Goal: Task Accomplishment & Management: Manage account settings

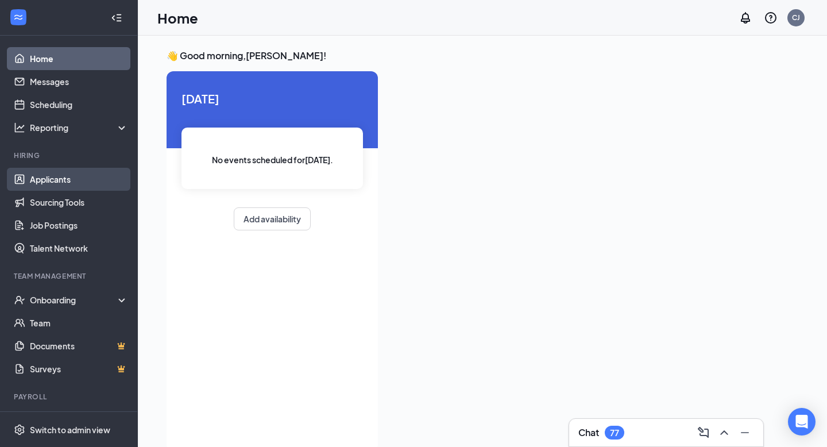
click at [56, 181] on link "Applicants" at bounding box center [79, 179] width 98 height 23
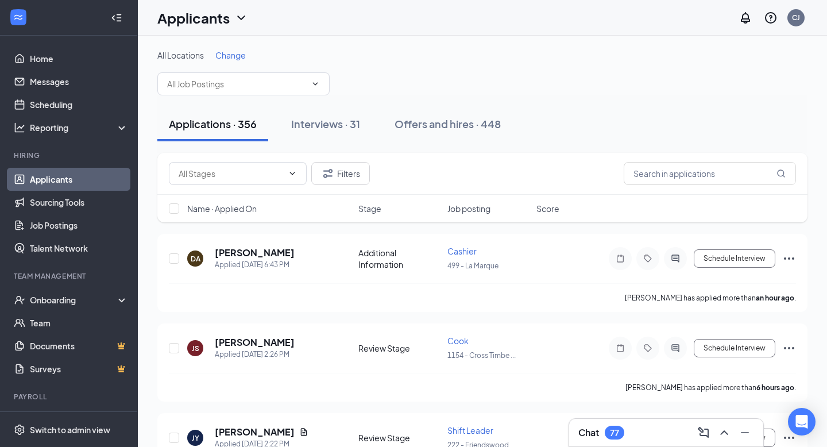
click at [225, 50] on span "Change" at bounding box center [230, 55] width 30 height 10
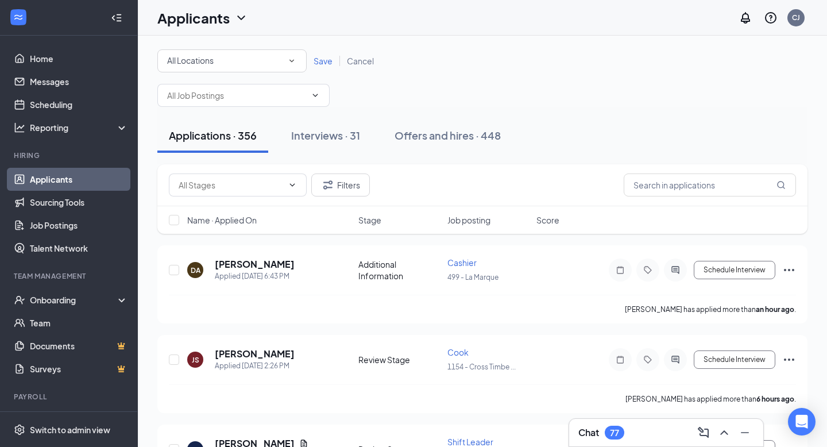
click at [222, 60] on div "All Locations" at bounding box center [232, 61] width 130 height 14
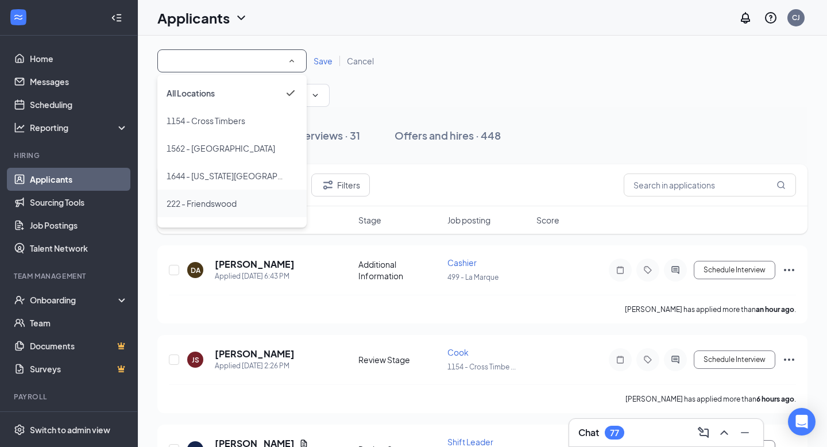
click at [218, 202] on span "222 - Friendswood" at bounding box center [201, 203] width 70 height 10
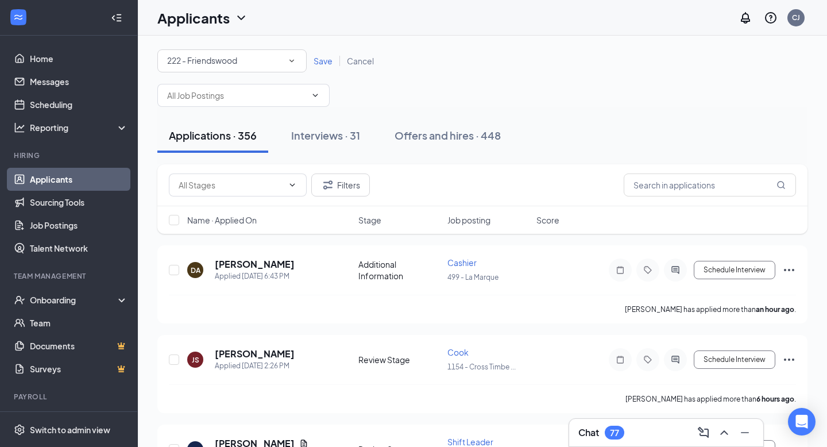
click at [322, 59] on span "Save" at bounding box center [322, 61] width 19 height 10
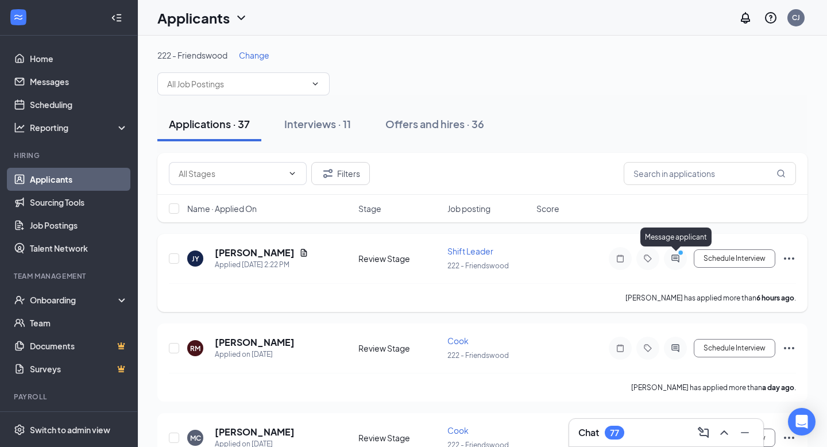
click at [681, 251] on circle "PrimaryDot" at bounding box center [679, 252] width 5 height 5
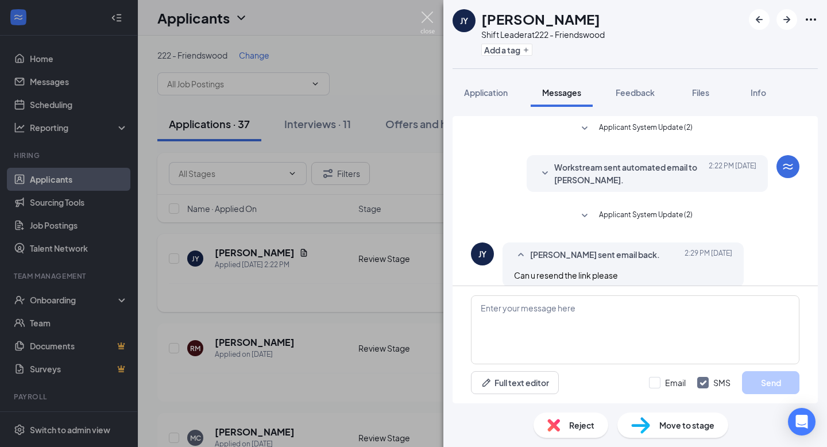
click at [428, 16] on img at bounding box center [427, 22] width 14 height 22
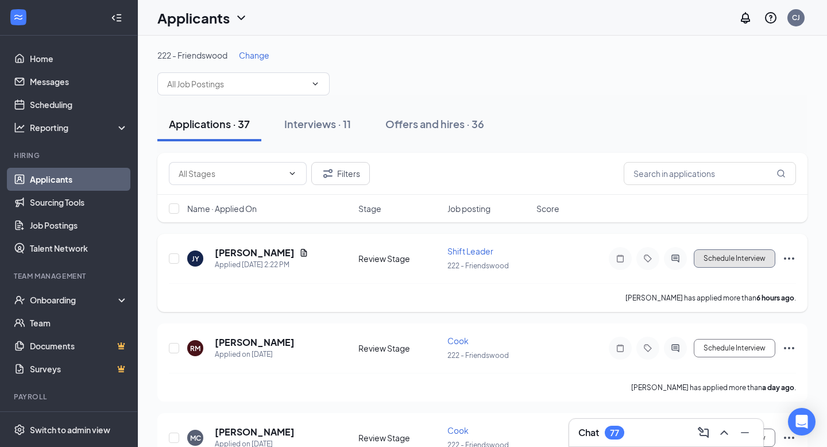
click at [688, 259] on button "Schedule Interview" at bounding box center [735, 258] width 82 height 18
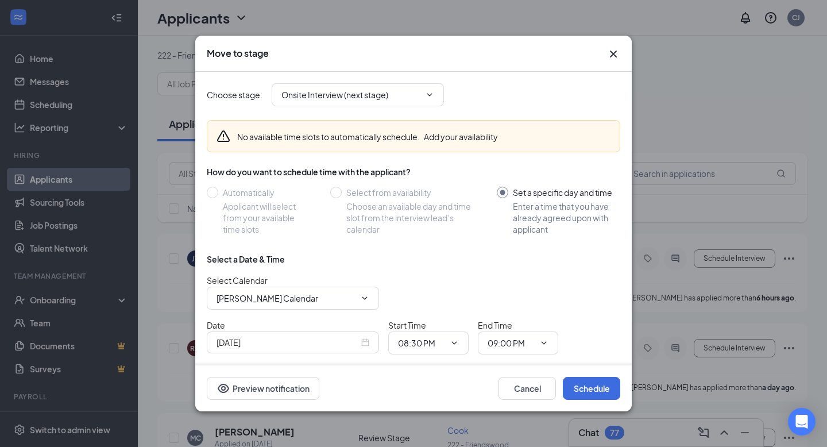
click at [365, 342] on div "Sep 15, 2025" at bounding box center [292, 342] width 153 height 13
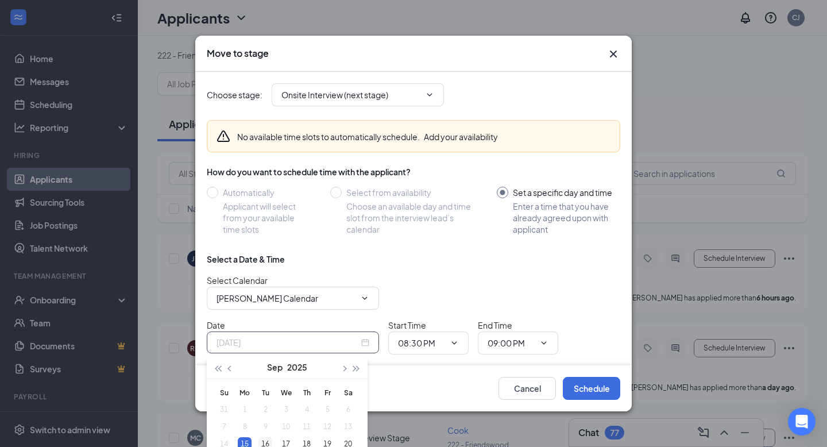
type input "Sep 16, 2025"
click at [270, 368] on div "16" at bounding box center [265, 444] width 14 height 14
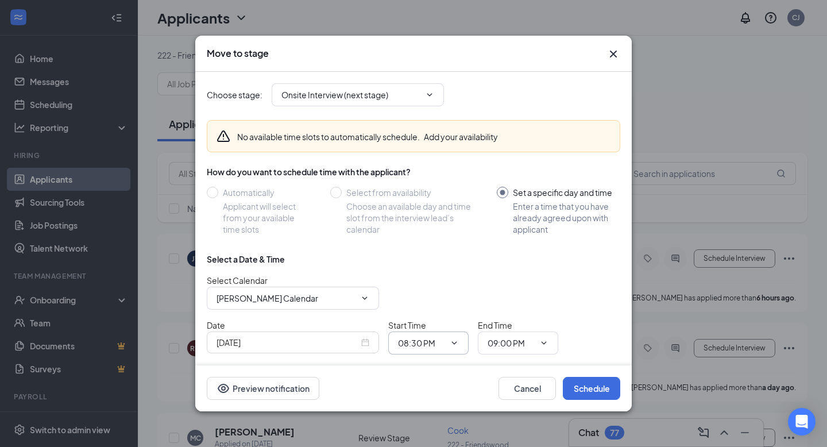
click at [454, 340] on icon "ChevronDown" at bounding box center [454, 342] width 9 height 9
click at [451, 340] on icon "ChevronDown" at bounding box center [454, 342] width 9 height 9
click at [453, 338] on icon "ChevronDown" at bounding box center [454, 342] width 9 height 9
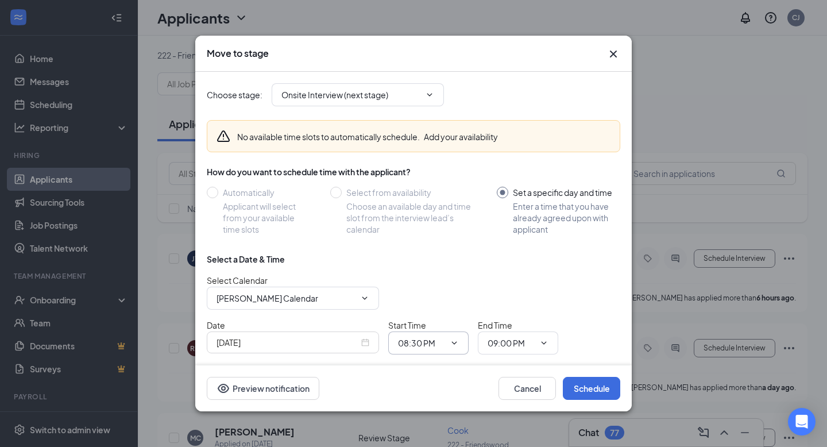
click at [459, 339] on span "08:30 PM" at bounding box center [428, 342] width 80 height 23
click at [457, 342] on icon "ChevronDown" at bounding box center [454, 342] width 9 height 9
click at [513, 337] on input "09:00 PM" at bounding box center [510, 342] width 47 height 13
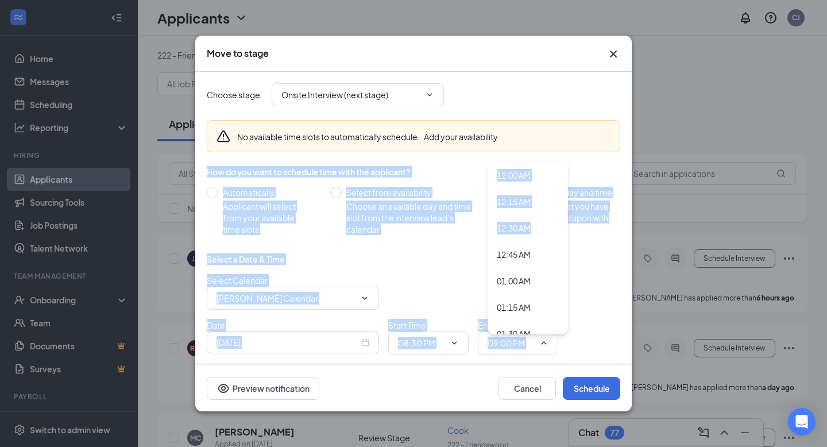
drag, startPoint x: 541, startPoint y: 230, endPoint x: 536, endPoint y: 146, distance: 83.4
click at [536, 146] on div "No available time slots to automatically schedule. Add your availability How do…" at bounding box center [413, 237] width 413 height 253
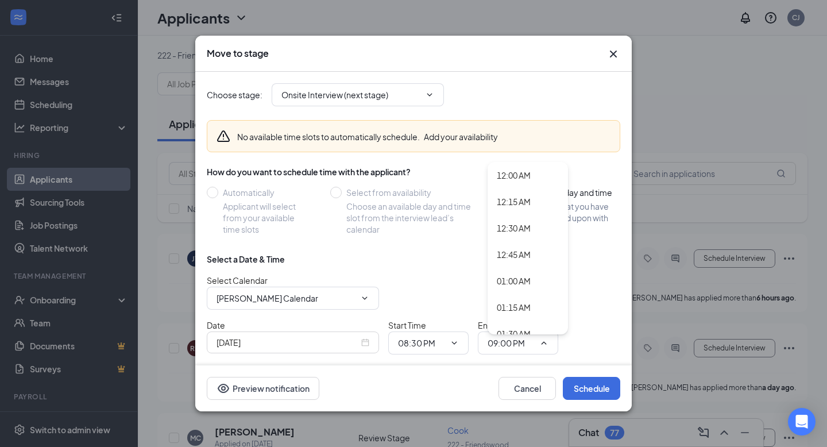
drag, startPoint x: 540, startPoint y: 172, endPoint x: 547, endPoint y: 157, distance: 16.2
click at [541, 171] on div "12:00 AM" at bounding box center [528, 175] width 62 height 13
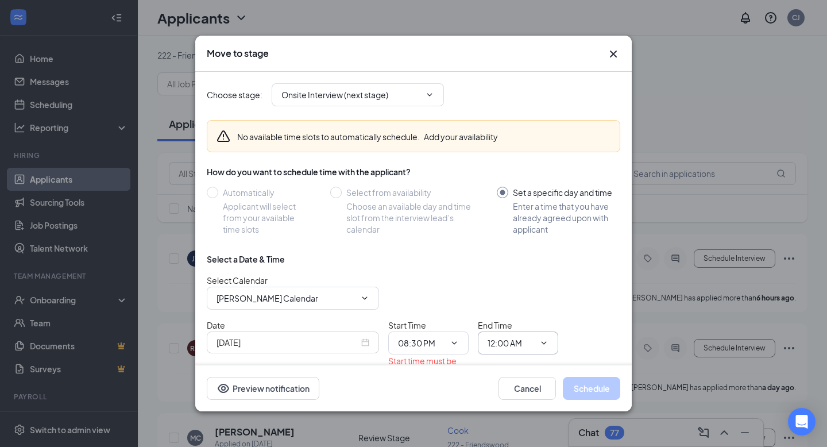
click at [505, 340] on input "12:00 AM" at bounding box center [510, 342] width 47 height 13
click at [520, 226] on div "12:30 AM" at bounding box center [514, 228] width 34 height 13
type input "12:30 AM"
click at [436, 342] on input "08:30 PM" at bounding box center [421, 342] width 47 height 13
click at [438, 168] on div "12:00 AM" at bounding box center [438, 175] width 80 height 26
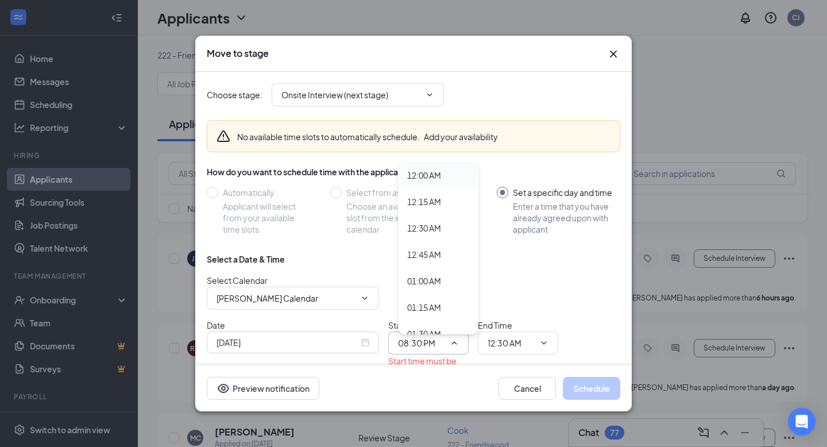
type input "12:00 AM"
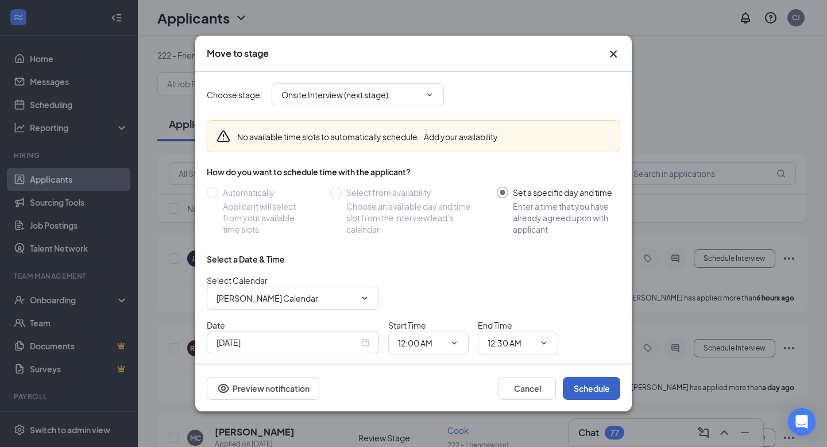
click at [583, 368] on button "Schedule" at bounding box center [591, 388] width 57 height 23
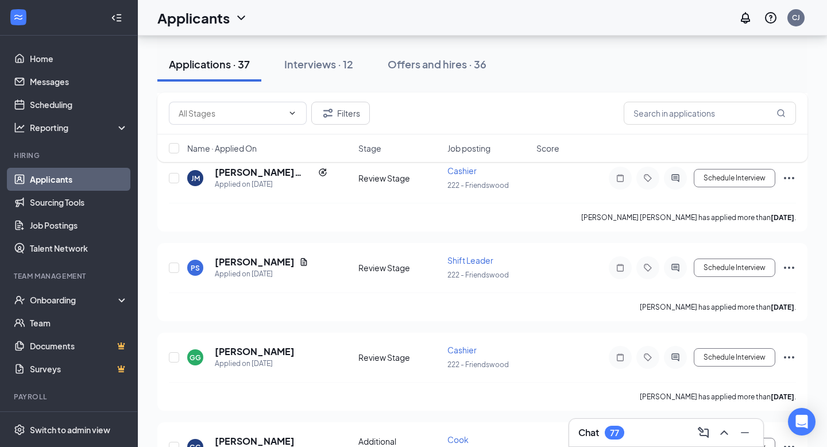
scroll to position [735, 0]
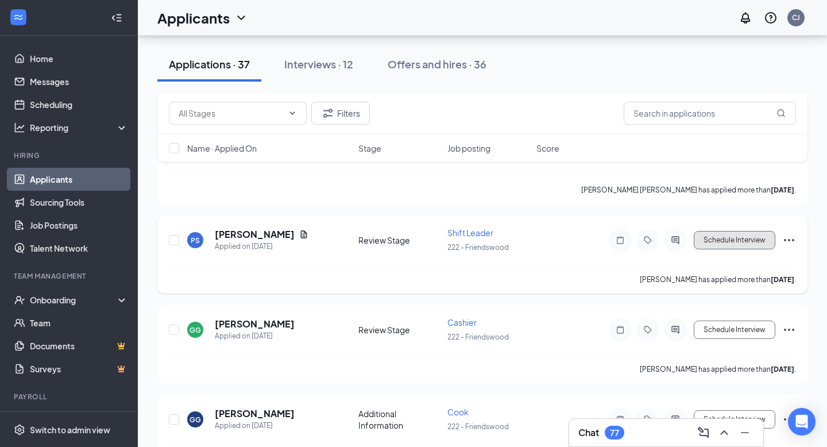
click at [688, 233] on button "Schedule Interview" at bounding box center [735, 240] width 82 height 18
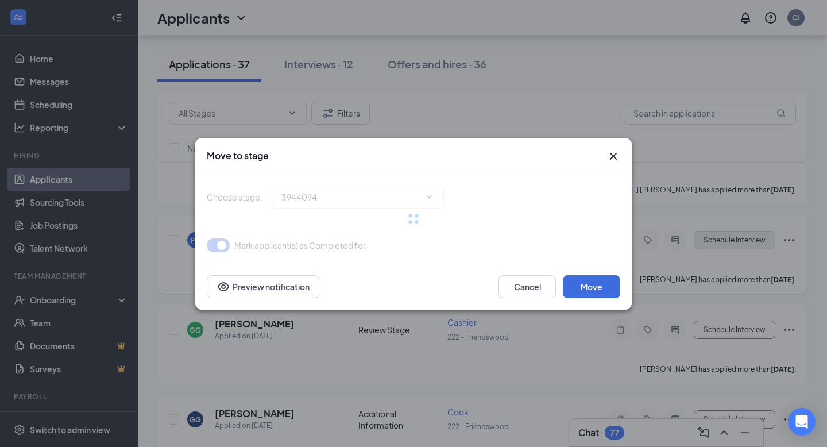
type input "Onsite Interview (next stage)"
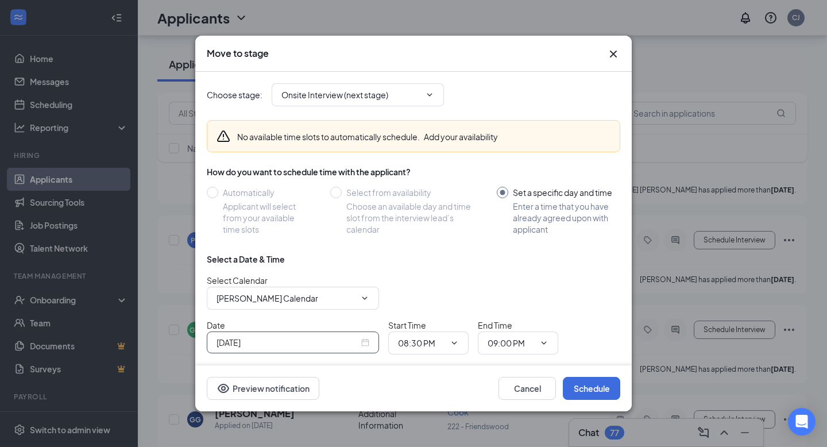
click at [365, 337] on div "Sep 15, 2025" at bounding box center [292, 342] width 153 height 13
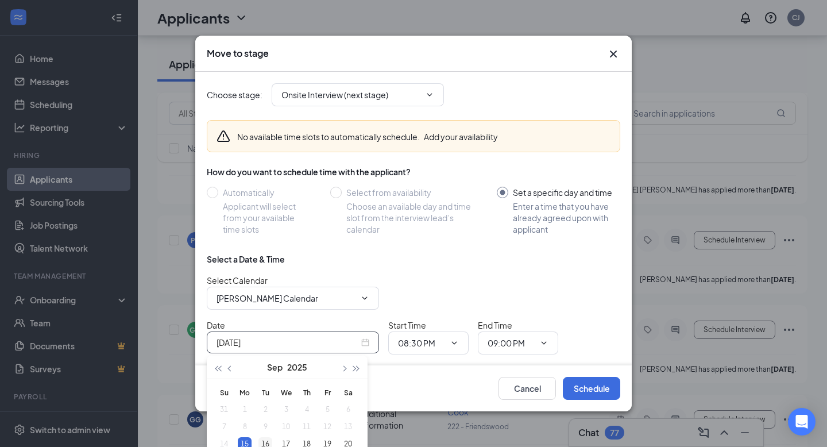
type input "Sep 16, 2025"
click at [265, 368] on div "16" at bounding box center [265, 444] width 14 height 14
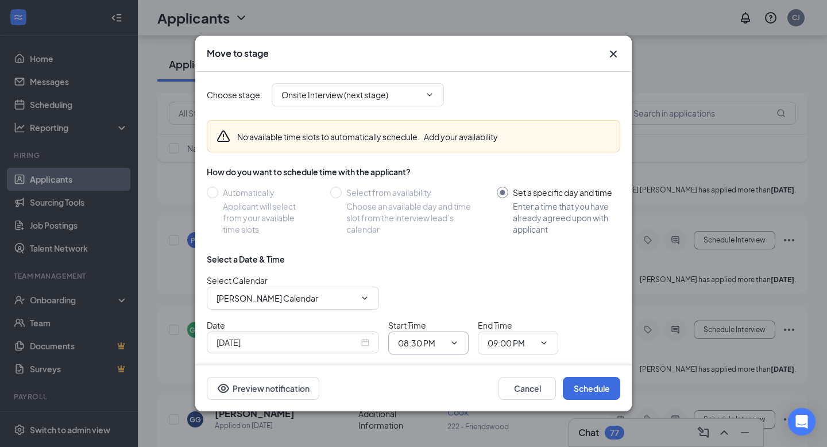
click at [446, 337] on span "08:30 PM" at bounding box center [428, 342] width 80 height 23
click at [460, 342] on span "08:30 PM" at bounding box center [428, 342] width 80 height 23
click at [446, 339] on span "08:30 PM" at bounding box center [428, 342] width 80 height 23
click at [507, 343] on input "09:00 PM" at bounding box center [510, 342] width 47 height 13
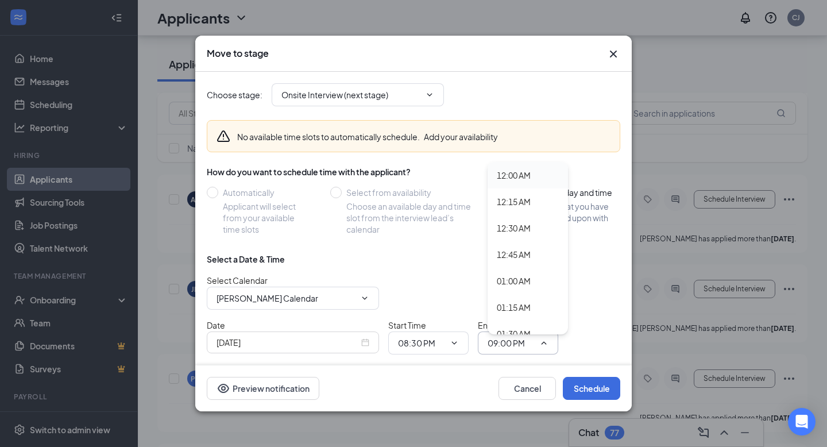
scroll to position [551, 0]
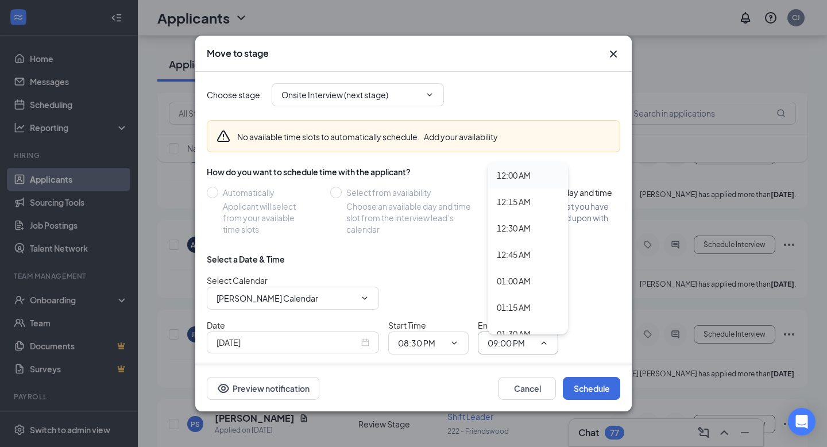
drag, startPoint x: 549, startPoint y: 189, endPoint x: 541, endPoint y: 178, distance: 14.4
click at [541, 178] on div "12:00 AM 12:15 AM 12:30 AM 12:45 AM 01:00 AM 01:15 AM 01:30 AM 01:45 AM 02:00 A…" at bounding box center [527, 248] width 80 height 172
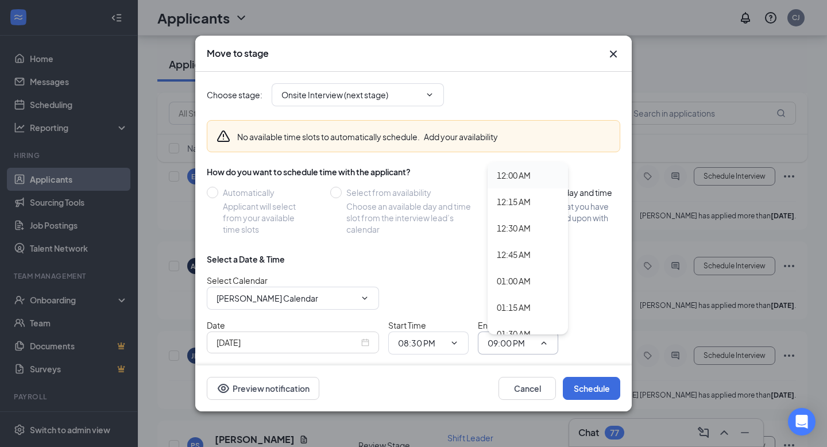
scroll to position [528, 0]
click at [558, 212] on div "12:15 AM" at bounding box center [527, 201] width 80 height 26
type input "12:15 AM"
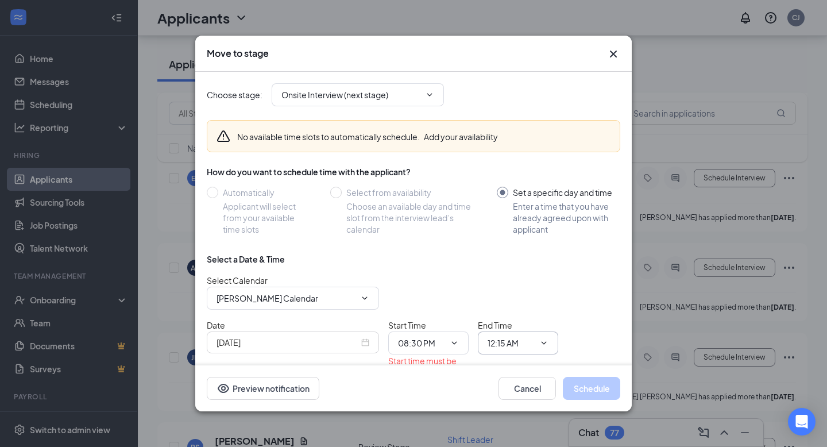
scroll to position [505, 0]
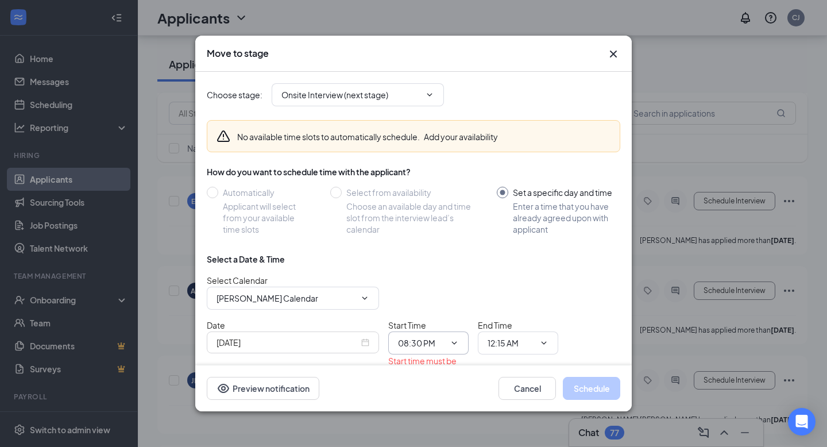
click at [443, 336] on input "08:30 PM" at bounding box center [421, 342] width 47 height 13
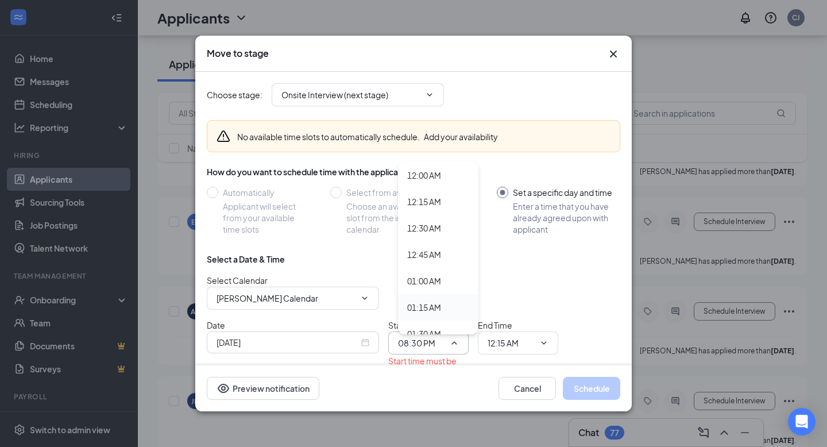
scroll to position [482, 0]
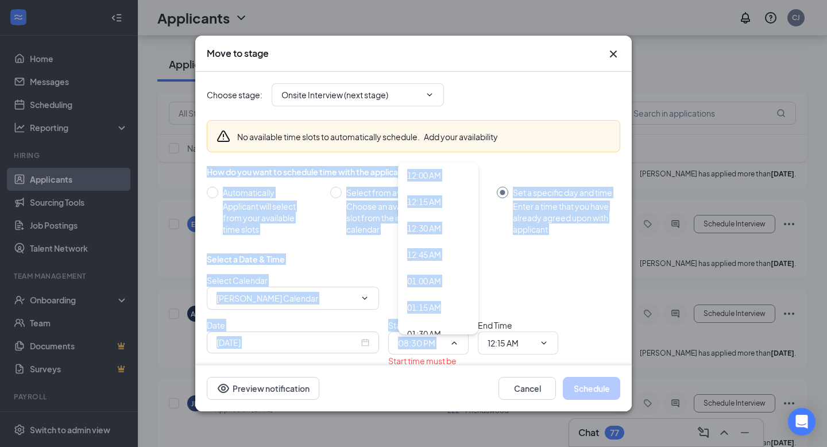
drag, startPoint x: 465, startPoint y: 302, endPoint x: 455, endPoint y: 147, distance: 155.3
click at [455, 147] on div "No available time slots to automatically schedule. Add your availability How do…" at bounding box center [413, 250] width 413 height 278
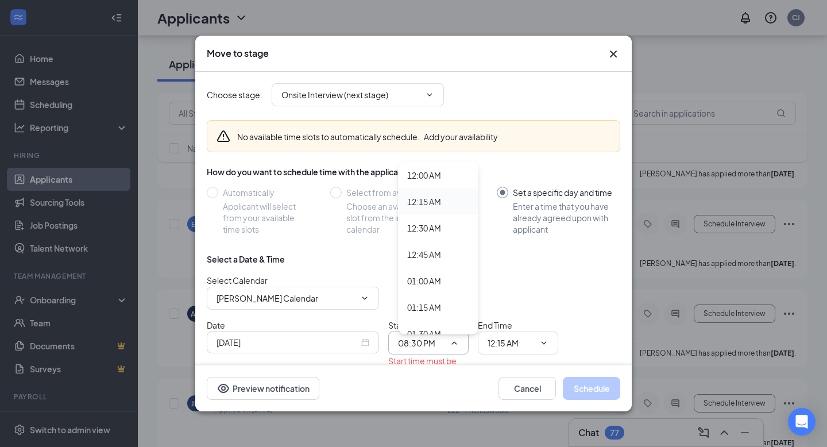
click at [459, 206] on div "12:15 AM" at bounding box center [438, 201] width 62 height 13
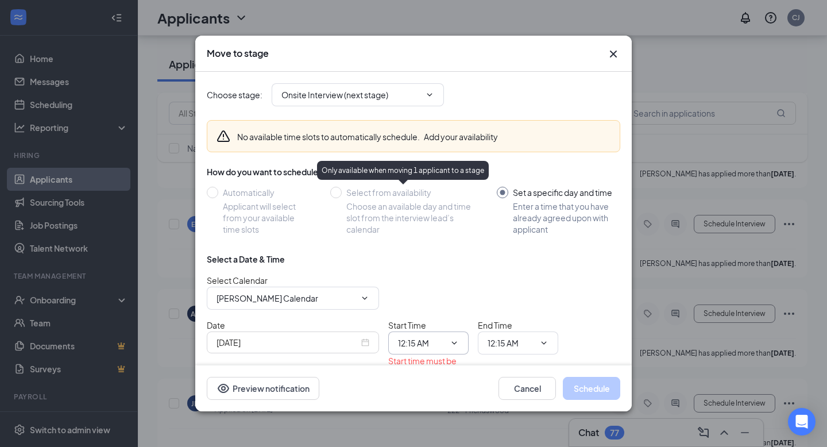
scroll to position [459, 0]
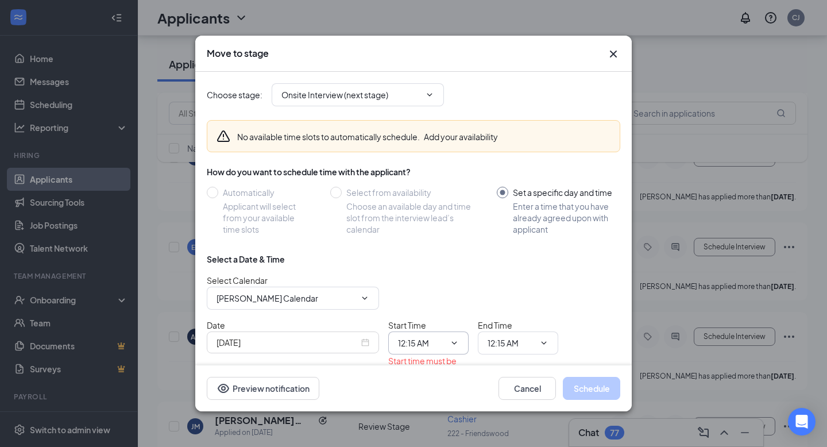
click at [420, 343] on input "12:15 AM" at bounding box center [421, 342] width 47 height 13
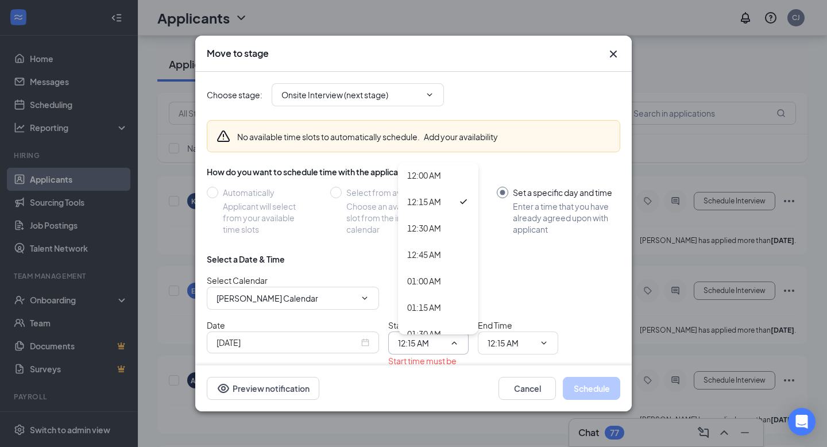
scroll to position [413, 0]
click at [462, 324] on div "01:30 AM" at bounding box center [438, 333] width 80 height 26
type input "01:30 AM"
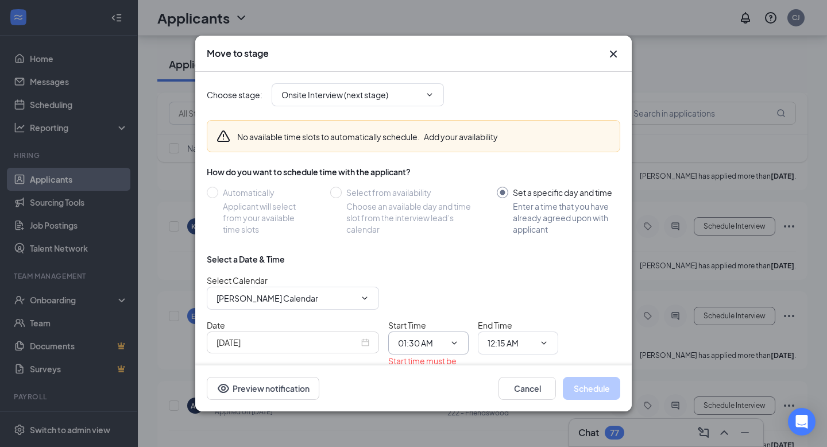
click at [449, 343] on span at bounding box center [452, 342] width 11 height 9
click at [460, 336] on span "01:30 AM 12:00 AM 12:15 AM 12:30 AM 12:45 AM 01:00 AM 01:15 AM 01:30 AM 01:45 A…" at bounding box center [428, 342] width 80 height 23
click at [511, 344] on input "12:15 AM" at bounding box center [510, 342] width 47 height 13
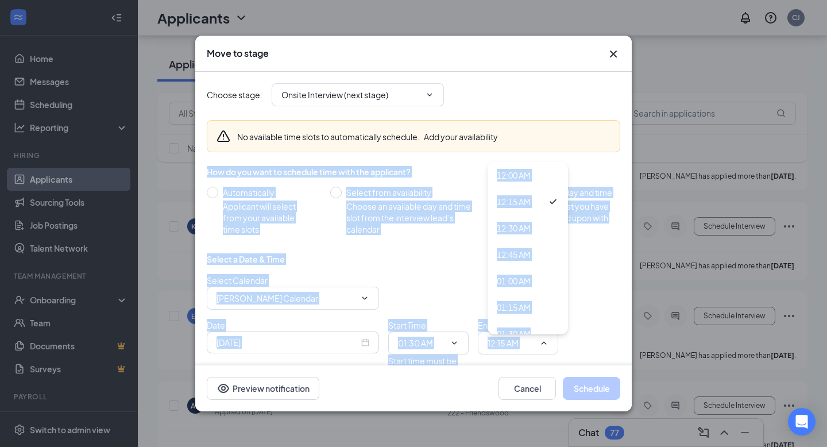
drag, startPoint x: 532, startPoint y: 331, endPoint x: 523, endPoint y: 157, distance: 174.2
click at [529, 124] on div "No available time slots to automatically schedule. Add your availability How do…" at bounding box center [413, 250] width 413 height 278
click at [547, 268] on div "01:00 AM" at bounding box center [527, 281] width 80 height 26
type input "01:00 AM"
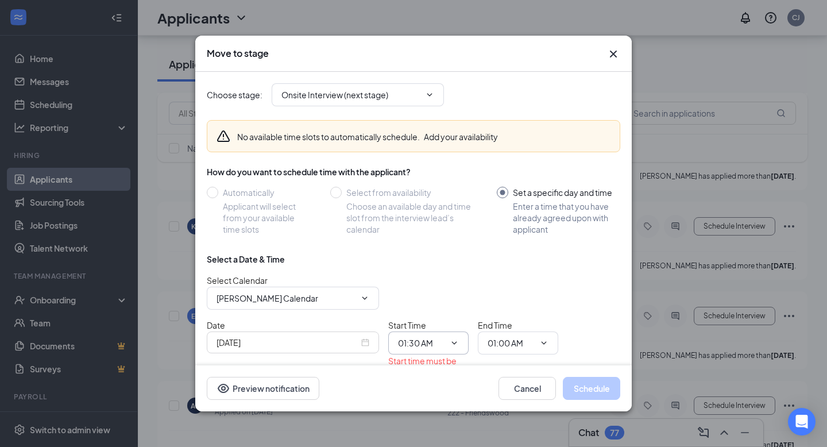
click at [426, 340] on input "01:30 AM" at bounding box center [421, 342] width 47 height 13
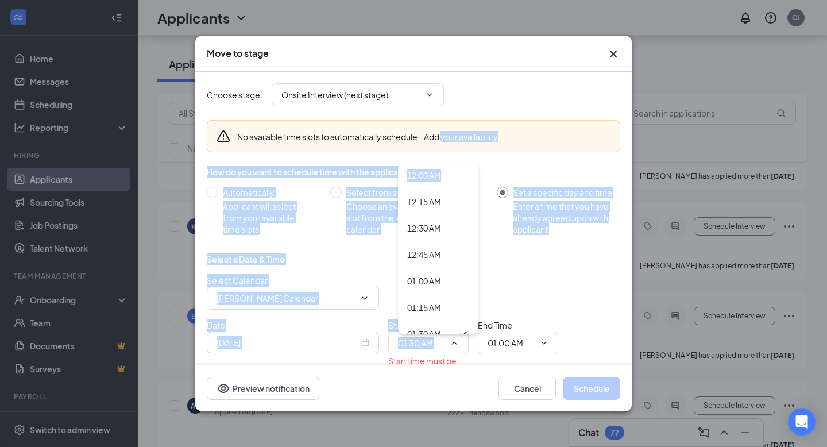
drag, startPoint x: 451, startPoint y: 171, endPoint x: 444, endPoint y: 130, distance: 40.8
click at [444, 130] on div "No available time slots to automatically schedule. Add your availability How do…" at bounding box center [413, 250] width 413 height 278
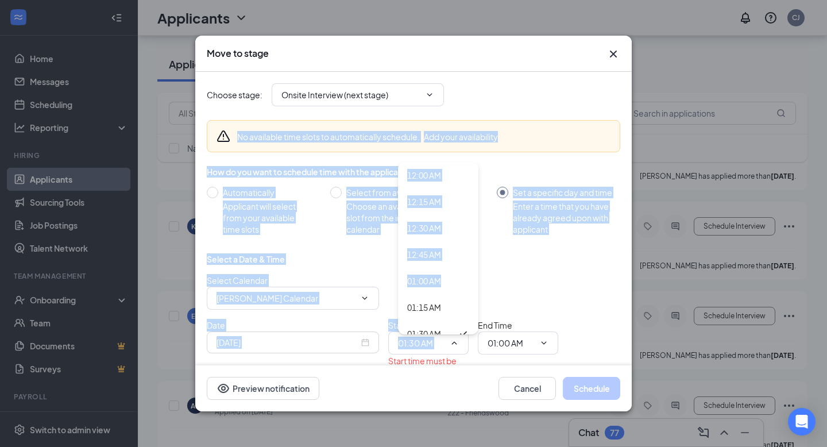
drag, startPoint x: 450, startPoint y: 278, endPoint x: 440, endPoint y: 123, distance: 155.9
click at [440, 123] on div "No available time slots to automatically schedule. Add your availability How do…" at bounding box center [413, 250] width 413 height 278
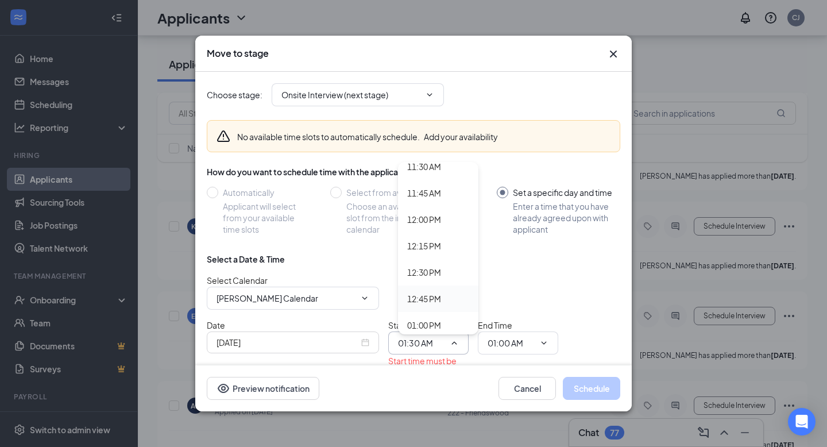
scroll to position [1249, 0]
click at [441, 285] on div "12:00 AM 12:15 AM 12:30 AM 12:45 AM 01:00 AM 01:15 AM 01:30 AM 01:45 AM 02:00 A…" at bounding box center [438, 248] width 80 height 172
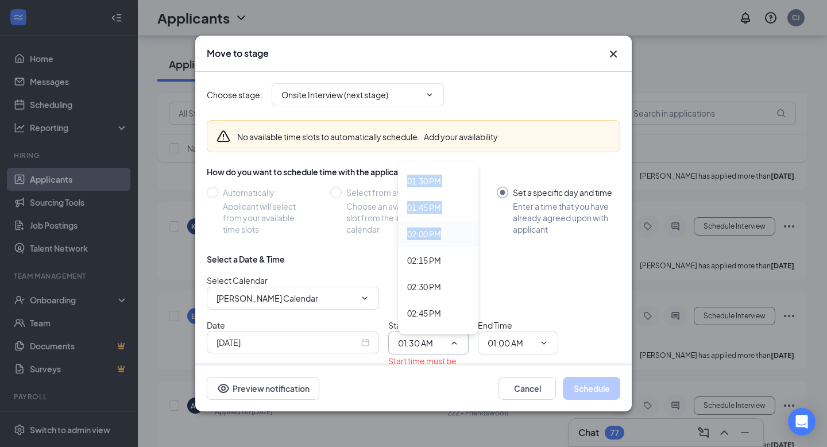
drag, startPoint x: 442, startPoint y: 286, endPoint x: 447, endPoint y: 241, distance: 45.7
click at [447, 241] on div "12:00 AM 12:15 AM 12:30 AM 12:45 AM 01:00 AM 01:15 AM 01:30 AM 01:45 AM 02:00 A…" at bounding box center [438, 248] width 80 height 172
click at [431, 181] on div "01:30 PM" at bounding box center [424, 181] width 34 height 13
type input "01:30 PM"
click at [512, 340] on input "01:00 AM" at bounding box center [510, 342] width 47 height 13
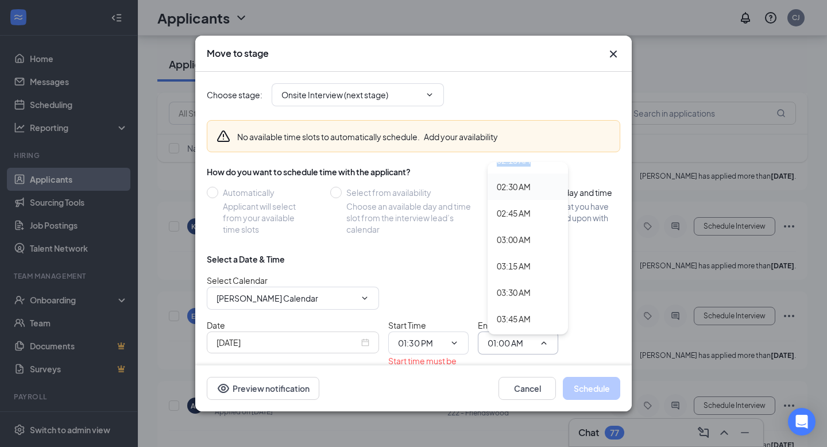
scroll to position [213, 0]
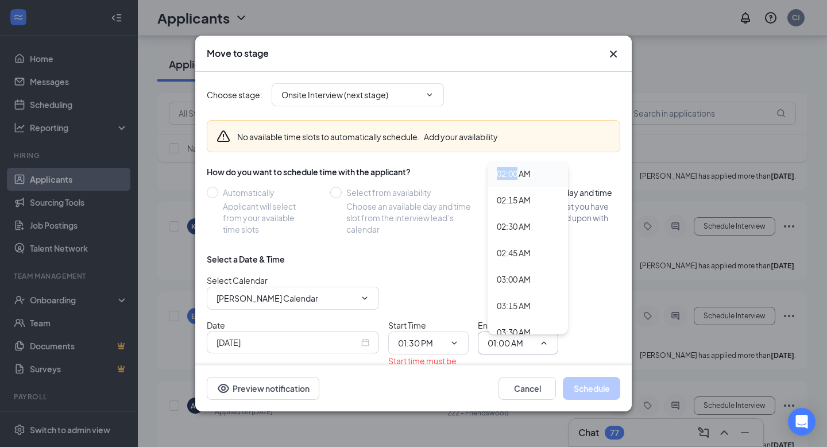
drag, startPoint x: 541, startPoint y: 295, endPoint x: 517, endPoint y: 172, distance: 125.8
click at [517, 172] on div "12:00 AM 12:15 AM 12:30 AM 12:45 AM 01:00 AM 01:15 AM 01:30 AM 01:45 AM 02:00 A…" at bounding box center [527, 248] width 80 height 172
click at [522, 198] on div "02:15 AM" at bounding box center [514, 199] width 34 height 13
click at [543, 344] on icon "ChevronDown" at bounding box center [543, 342] width 9 height 9
click at [542, 339] on icon "ChevronDown" at bounding box center [543, 342] width 9 height 9
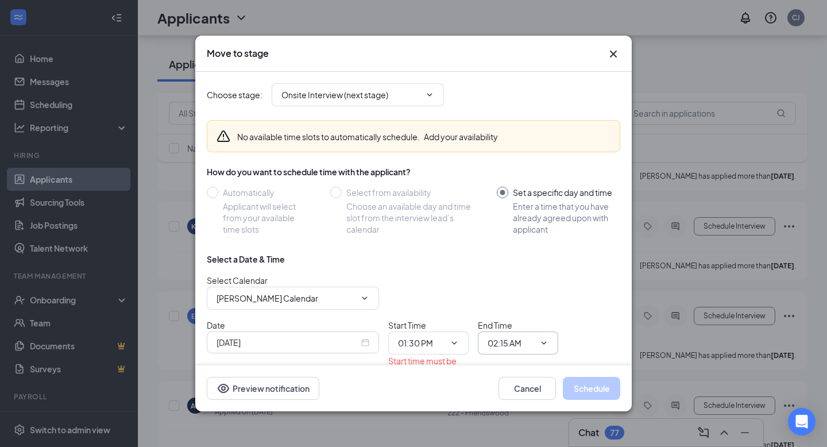
click at [518, 339] on input "02:15 AM" at bounding box center [510, 342] width 47 height 13
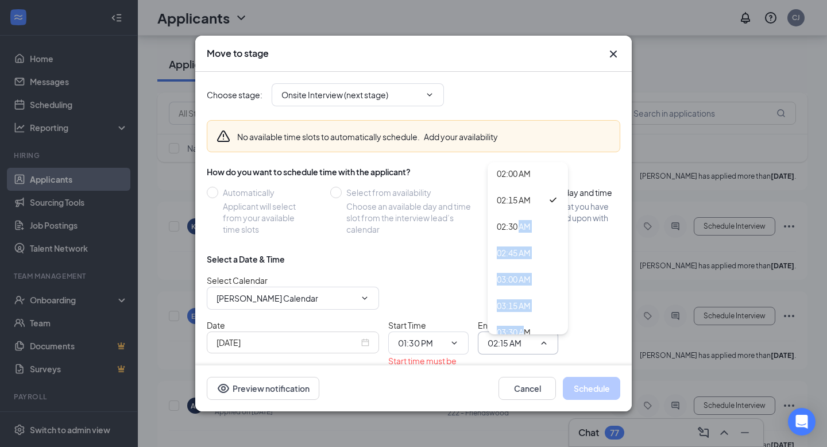
scroll to position [273, 0]
drag, startPoint x: 521, startPoint y: 229, endPoint x: 525, endPoint y: 333, distance: 104.0
click at [525, 334] on div "12:00 AM 12:15 AM 12:30 AM 12:45 AM 01:00 AM 01:15 AM 01:30 AM 01:45 AM 02:00 A…" at bounding box center [527, 248] width 80 height 172
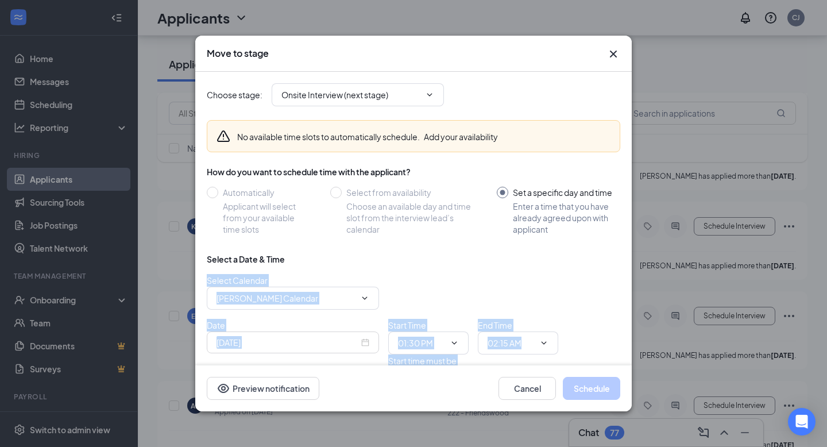
drag, startPoint x: 543, startPoint y: 349, endPoint x: 545, endPoint y: 267, distance: 82.2
click at [545, 267] on div "Select a Date & Time Select Calendar Clarencella Johnson's Calendar Date Sep 16…" at bounding box center [413, 320] width 413 height 135
click at [539, 331] on span "02:15 AM 12:00 AM 12:15 AM 12:30 AM 12:45 AM 01:00 AM 01:15 AM 01:30 AM 01:45 A…" at bounding box center [518, 342] width 80 height 23
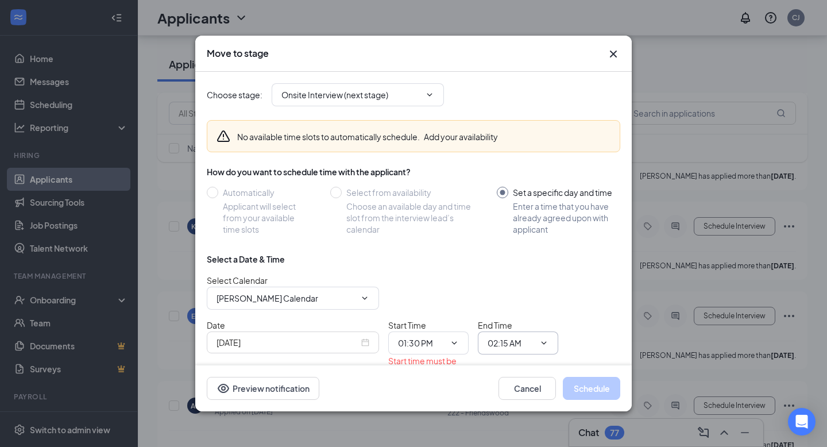
click at [535, 247] on div "No available time slots to automatically schedule. Add your availability How do…" at bounding box center [413, 250] width 413 height 278
click at [536, 340] on span "02:15 AM 12:00 AM 12:15 AM 12:30 AM 12:45 AM 01:00 AM 01:15 AM 01:30 AM 01:45 A…" at bounding box center [518, 342] width 80 height 23
click at [520, 338] on input "02:15 AM" at bounding box center [510, 342] width 47 height 13
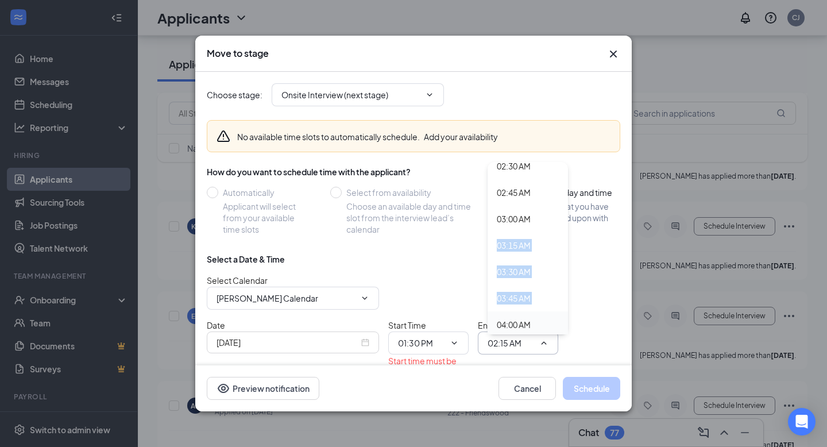
drag, startPoint x: 530, startPoint y: 222, endPoint x: 552, endPoint y: 313, distance: 94.4
click at [552, 313] on div "12:00 AM 12:15 AM 12:30 AM 12:45 AM 01:00 AM 01:15 AM 01:30 AM 01:45 AM 02:00 A…" at bounding box center [527, 248] width 80 height 172
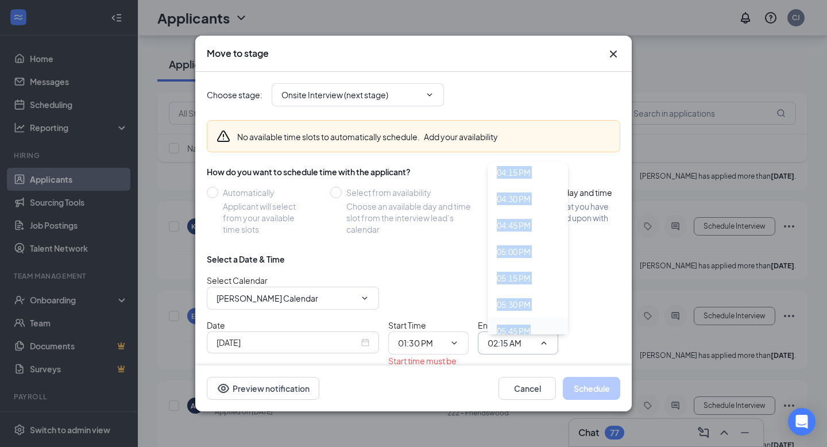
drag, startPoint x: 552, startPoint y: 313, endPoint x: 551, endPoint y: 331, distance: 17.3
click at [551, 331] on div "12:00 AM 12:15 AM 12:30 AM 12:45 AM 01:00 AM 01:15 AM 01:30 AM 01:45 AM 02:00 A…" at bounding box center [527, 248] width 80 height 172
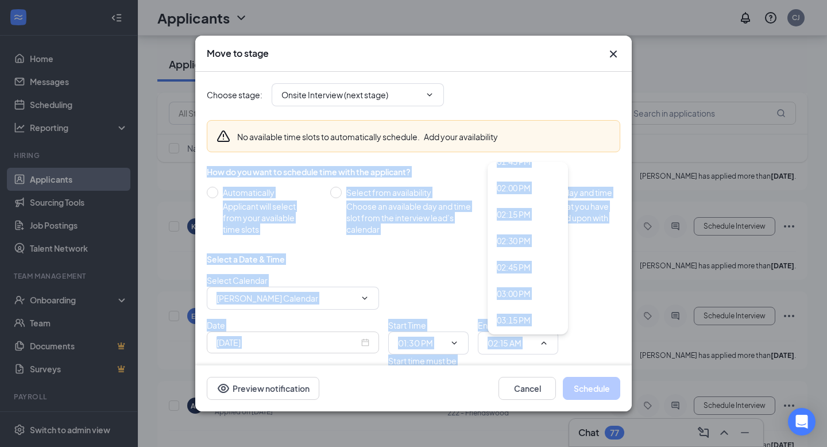
scroll to position [1261, 0]
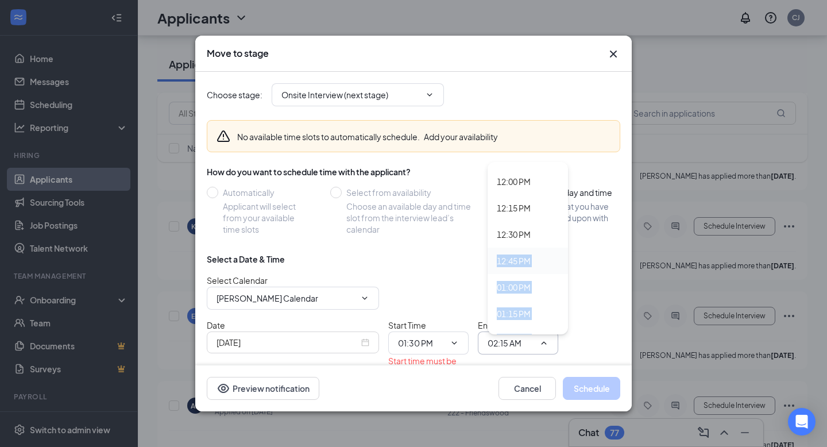
drag, startPoint x: 551, startPoint y: 264, endPoint x: 537, endPoint y: 249, distance: 20.7
click at [537, 249] on div "12:00 AM 12:15 AM 12:30 AM 12:45 AM 01:00 AM 01:15 AM 01:30 AM 01:45 AM 02:00 A…" at bounding box center [527, 248] width 80 height 172
drag, startPoint x: 544, startPoint y: 281, endPoint x: 567, endPoint y: 74, distance: 208.5
click at [567, 74] on div "Choose stage : Onsite Interview (next stage) No available time slots to automat…" at bounding box center [413, 246] width 413 height 349
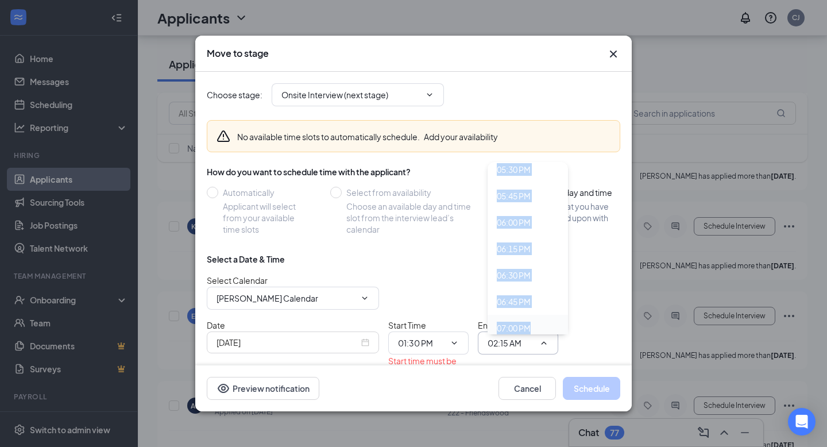
drag, startPoint x: 543, startPoint y: 215, endPoint x: 541, endPoint y: 324, distance: 108.5
click at [541, 327] on div "12:00 AM 12:15 AM 12:30 AM 12:45 AM 01:00 AM 01:15 AM 01:30 AM 01:45 AM 02:00 A…" at bounding box center [527, 248] width 80 height 172
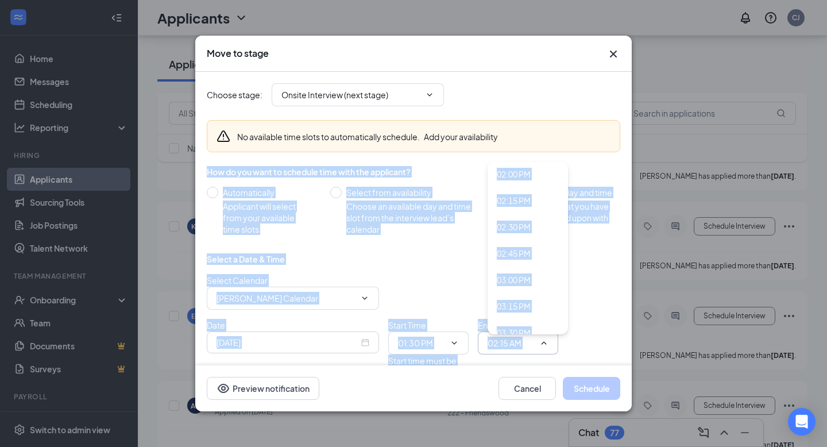
scroll to position [1236, 0]
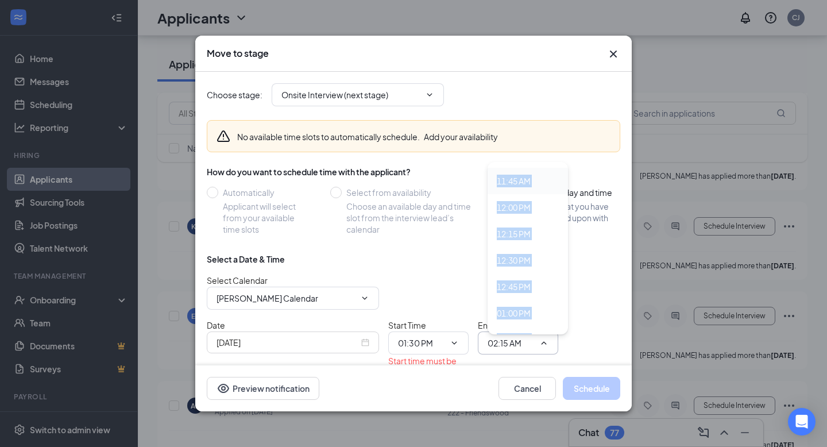
drag, startPoint x: 555, startPoint y: 260, endPoint x: 553, endPoint y: 173, distance: 86.7
click at [553, 173] on div "12:00 AM 12:15 AM 12:30 AM 12:45 AM 01:00 AM 01:15 AM 01:30 AM 01:45 AM 02:00 A…" at bounding box center [527, 248] width 80 height 172
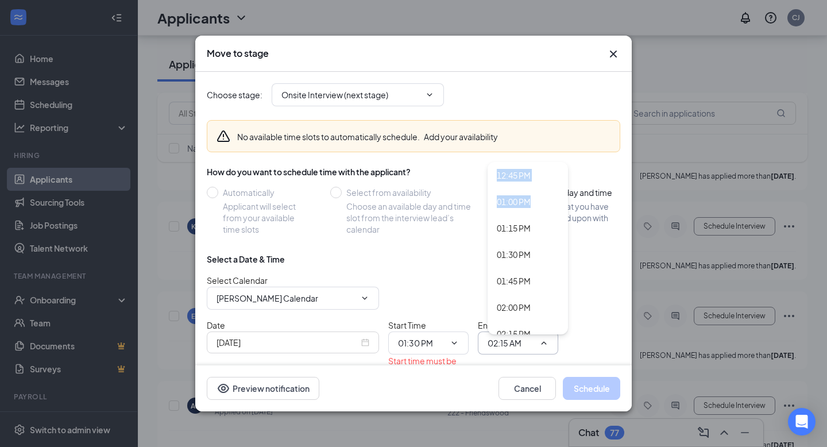
scroll to position [1428, 0]
drag, startPoint x: 541, startPoint y: 323, endPoint x: 543, endPoint y: 307, distance: 16.1
click at [541, 334] on div "12:00 AM 12:15 AM 12:30 AM 12:45 AM 01:00 AM 01:15 AM 01:30 AM 01:45 AM 02:00 A…" at bounding box center [527, 248] width 80 height 172
click at [525, 219] on div "02:00 PM" at bounding box center [527, 226] width 80 height 26
type input "02:00 PM"
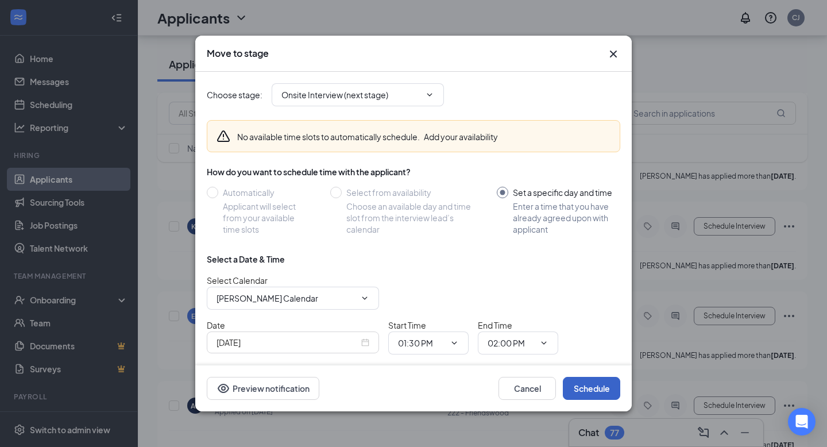
click at [587, 368] on button "Schedule" at bounding box center [591, 388] width 57 height 23
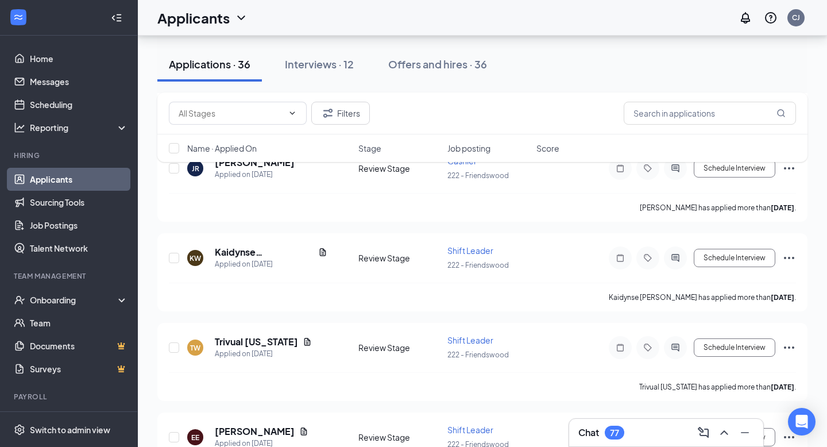
scroll to position [2756, 0]
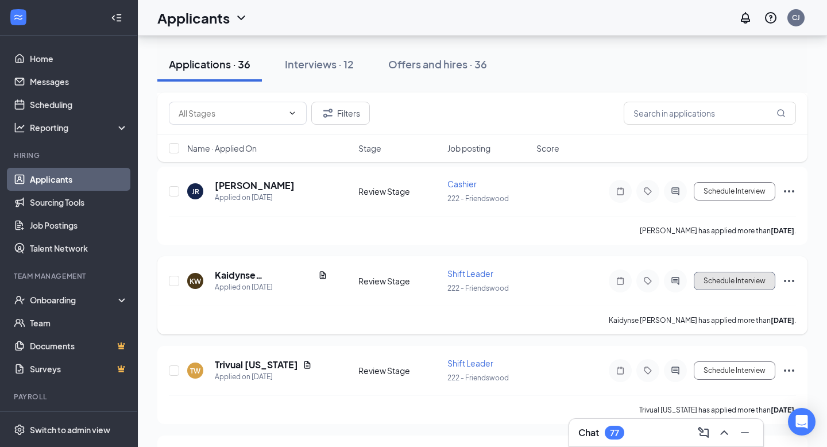
click at [688, 272] on button "Schedule Interview" at bounding box center [735, 281] width 82 height 18
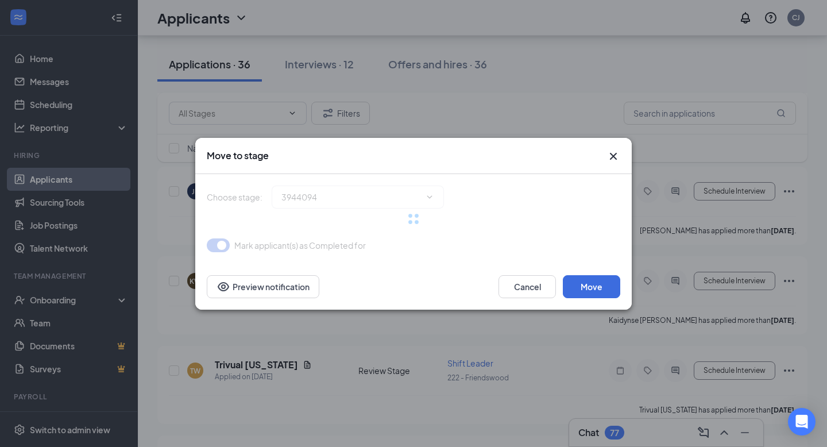
type input "Onsite Interview (next stage)"
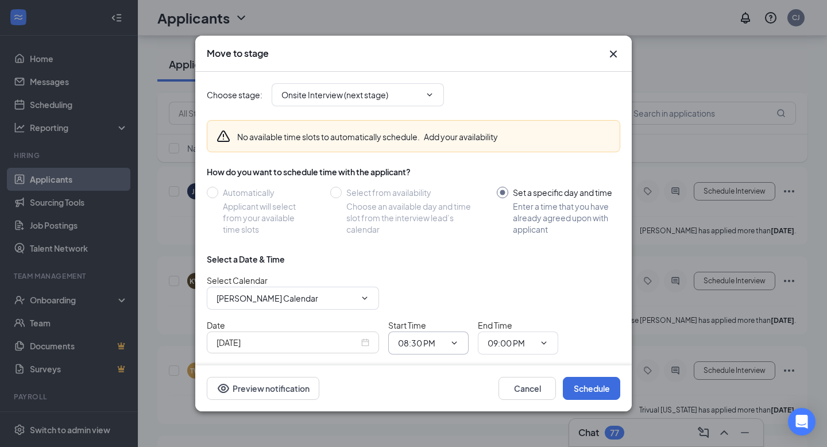
click at [450, 339] on icon "ChevronDown" at bounding box center [454, 342] width 9 height 9
click at [457, 340] on icon "ChevronDown" at bounding box center [454, 342] width 9 height 9
click at [355, 343] on input "Sep 15, 2025" at bounding box center [287, 342] width 142 height 13
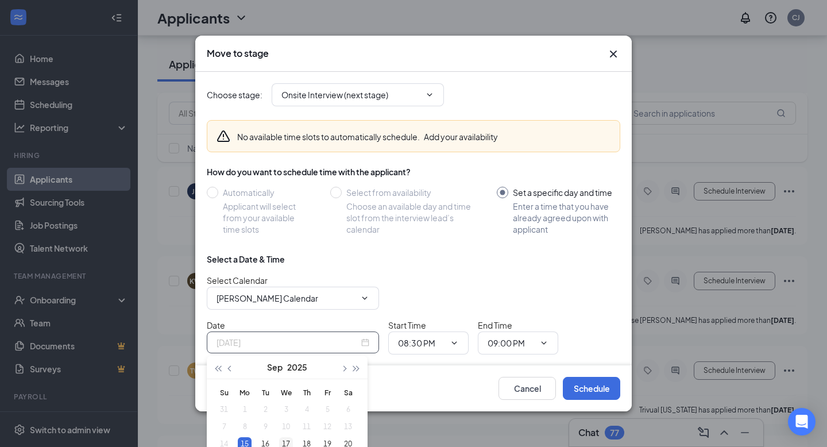
click at [287, 368] on div "17" at bounding box center [286, 444] width 14 height 14
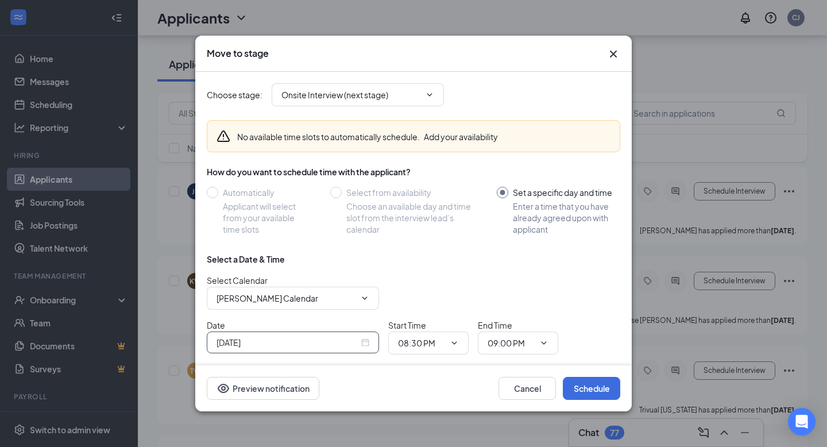
click at [365, 340] on div "Sep 17, 2025" at bounding box center [292, 342] width 153 height 13
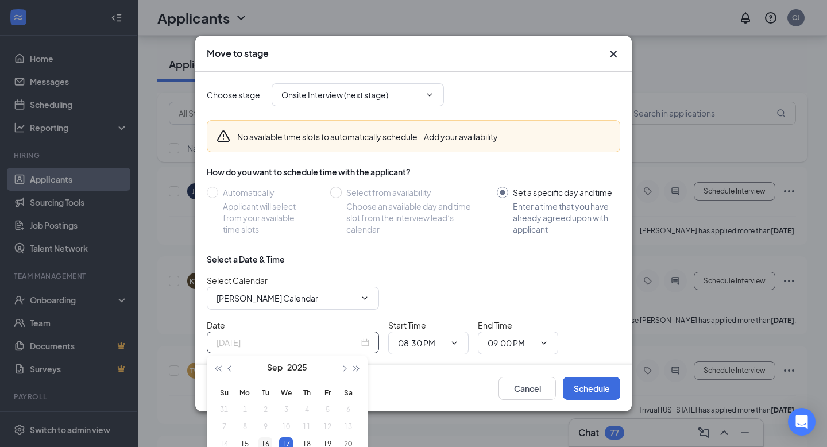
type input "Sep 16, 2025"
click at [272, 368] on td "16" at bounding box center [265, 443] width 21 height 17
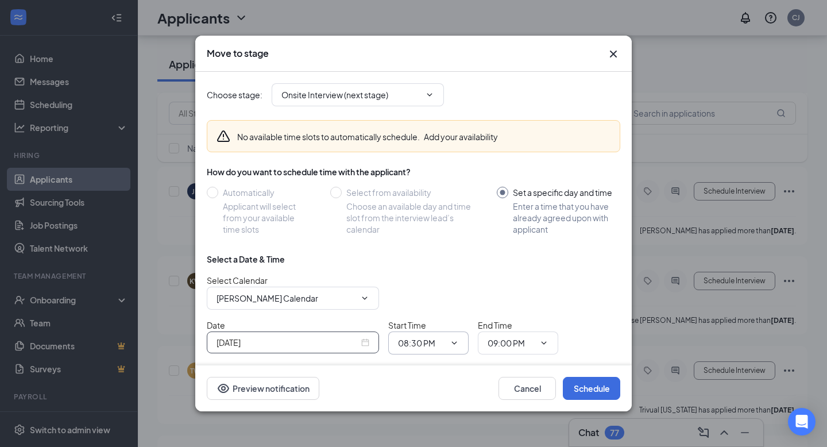
click at [457, 336] on span "08:30 PM" at bounding box center [428, 342] width 80 height 23
click at [455, 342] on icon "ChevronDown" at bounding box center [454, 343] width 5 height 3
click at [454, 339] on icon "ChevronDown" at bounding box center [454, 342] width 9 height 9
click at [439, 344] on input "08:30 PM" at bounding box center [421, 342] width 47 height 13
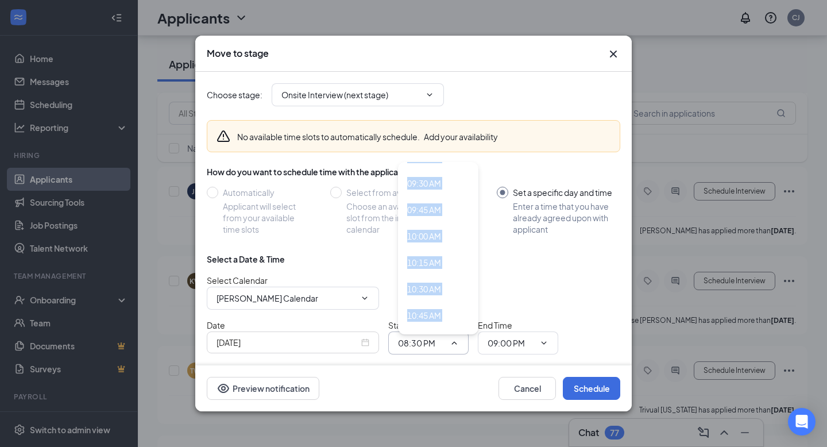
drag, startPoint x: 450, startPoint y: 251, endPoint x: 460, endPoint y: 331, distance: 80.5
click at [460, 331] on div "12:00 AM 12:15 AM 12:30 AM 12:45 AM 01:00 AM 01:15 AM 01:30 AM 01:45 AM 02:00 A…" at bounding box center [438, 248] width 80 height 172
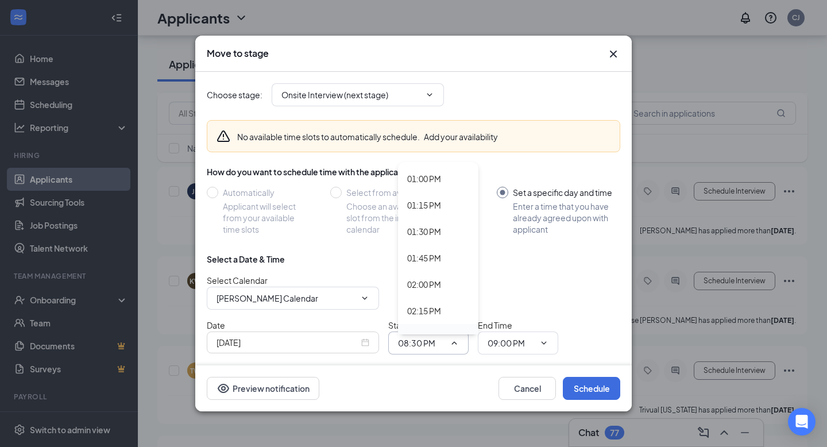
drag, startPoint x: 464, startPoint y: 250, endPoint x: 455, endPoint y: 306, distance: 57.1
click at [455, 306] on div "12:00 AM 12:15 AM 12:30 AM 12:45 AM 01:00 AM 01:15 AM 01:30 AM 01:45 AM 02:00 A…" at bounding box center [438, 248] width 80 height 172
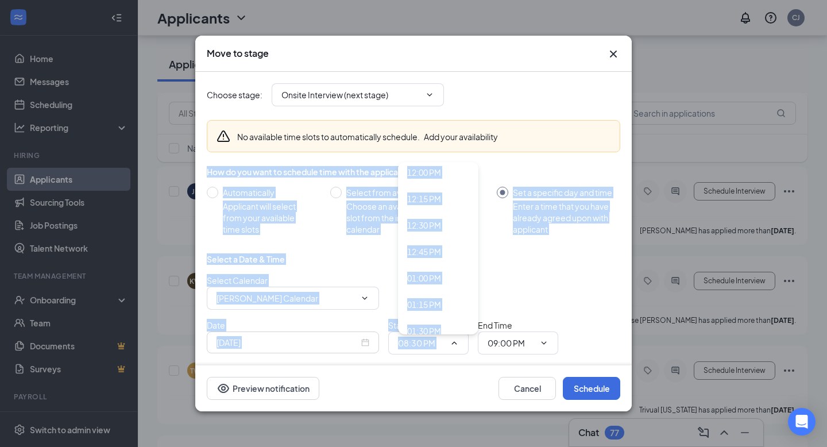
drag, startPoint x: 455, startPoint y: 211, endPoint x: 455, endPoint y: 157, distance: 54.0
click at [455, 157] on div "No available time slots to automatically schedule. Add your availability How do…" at bounding box center [413, 237] width 413 height 253
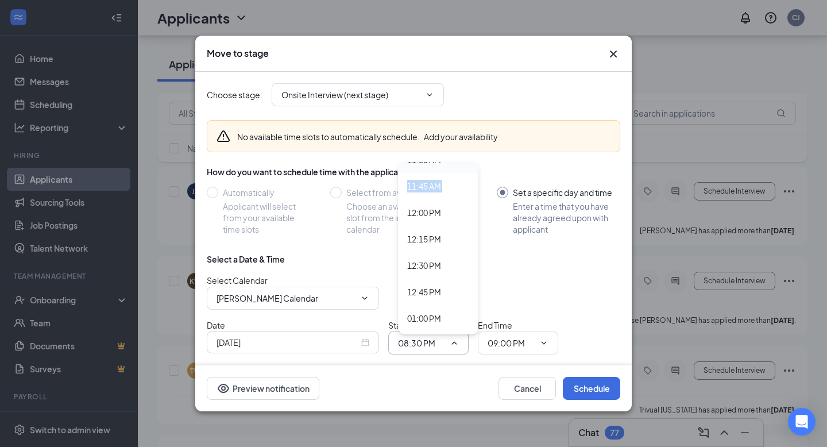
scroll to position [1207, 0]
drag, startPoint x: 457, startPoint y: 201, endPoint x: 457, endPoint y: 165, distance: 36.2
click at [457, 165] on div "12:00 AM 12:15 AM 12:30 AM 12:45 AM 01:00 AM 01:15 AM 01:30 AM 01:45 AM 02:00 A…" at bounding box center [438, 248] width 80 height 172
click at [435, 182] on div "11:30 AM" at bounding box center [424, 183] width 34 height 13
type input "11:30 AM"
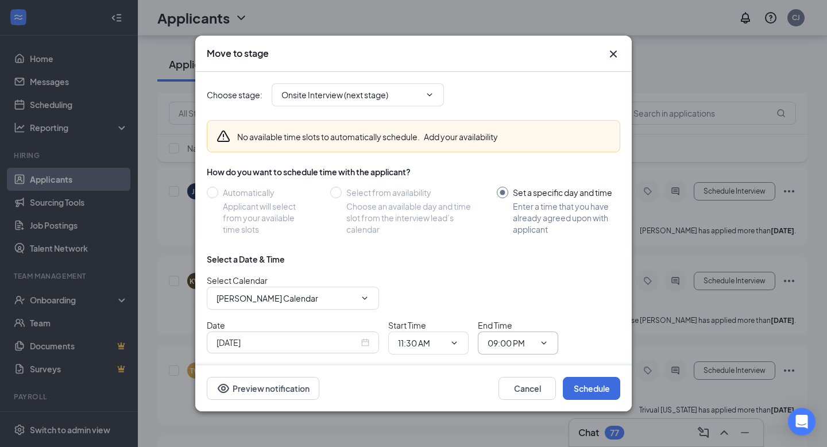
click at [506, 336] on span "09:00 PM" at bounding box center [518, 342] width 80 height 23
click at [538, 339] on span at bounding box center [542, 342] width 11 height 9
click at [548, 343] on icon "ChevronDown" at bounding box center [543, 342] width 9 height 9
click at [541, 339] on icon "ChevronDown" at bounding box center [543, 342] width 9 height 9
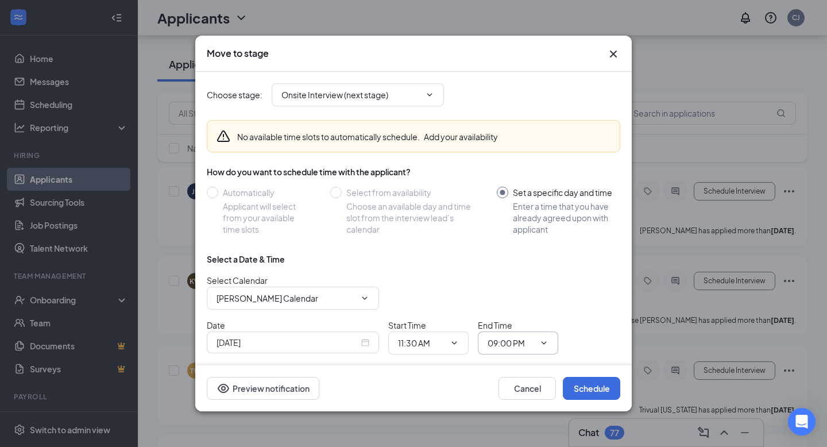
click at [508, 339] on input "09:00 PM" at bounding box center [510, 342] width 47 height 13
drag, startPoint x: 544, startPoint y: 216, endPoint x: 547, endPoint y: 330, distance: 113.7
click at [547, 330] on div "12:00 AM 12:15 AM 12:30 AM 12:45 AM 01:00 AM 01:15 AM 01:30 AM 01:45 AM 02:00 A…" at bounding box center [527, 248] width 80 height 172
drag, startPoint x: 543, startPoint y: 251, endPoint x: 543, endPoint y: 336, distance: 85.0
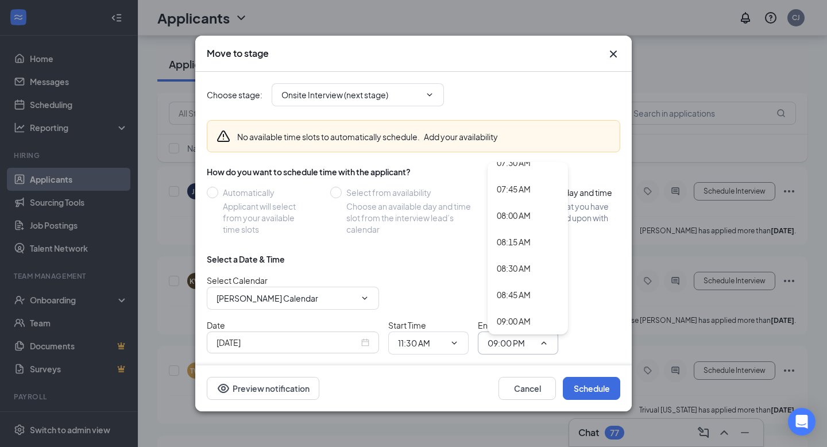
click at [543, 336] on span "09:00 PM 12:00 AM 12:15 AM 12:30 AM 12:45 AM 01:00 AM 01:15 AM 01:30 AM 01:45 A…" at bounding box center [518, 342] width 80 height 23
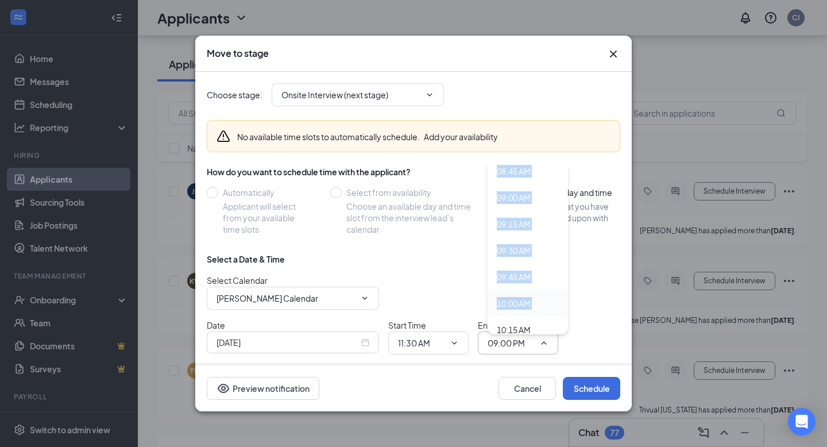
drag, startPoint x: 548, startPoint y: 218, endPoint x: 546, endPoint y: 332, distance: 114.3
click at [546, 332] on div "12:00 AM 12:15 AM 12:30 AM 12:45 AM 01:00 AM 01:15 AM 01:30 AM 01:45 AM 02:00 A…" at bounding box center [527, 248] width 80 height 172
drag, startPoint x: 540, startPoint y: 204, endPoint x: 540, endPoint y: 311, distance: 106.8
click at [540, 311] on div "12:00 AM 12:15 AM 12:30 AM 12:45 AM 01:00 AM 01:15 AM 01:30 AM 01:45 AM 02:00 A…" at bounding box center [527, 248] width 80 height 172
drag, startPoint x: 551, startPoint y: 295, endPoint x: 547, endPoint y: 343, distance: 48.9
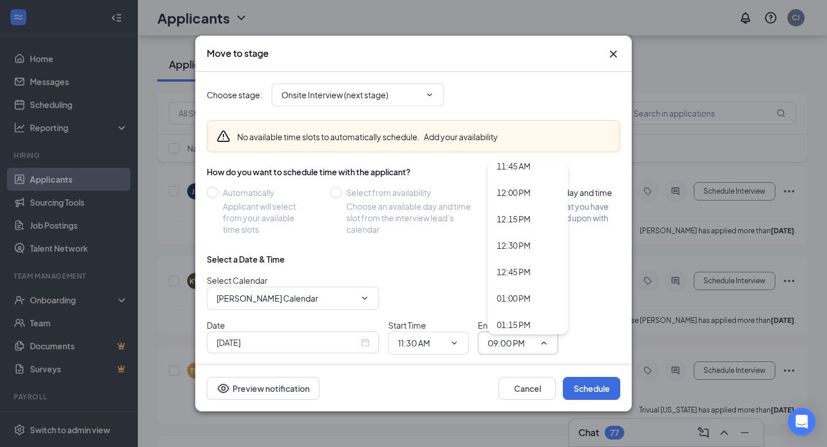
click at [547, 343] on span "09:00 PM 12:00 AM 12:15 AM 12:30 AM 12:45 AM 01:00 AM 01:15 AM 01:30 AM 01:45 A…" at bounding box center [518, 342] width 80 height 23
click at [522, 180] on div "12:00 PM" at bounding box center [514, 177] width 34 height 13
type input "12:00 PM"
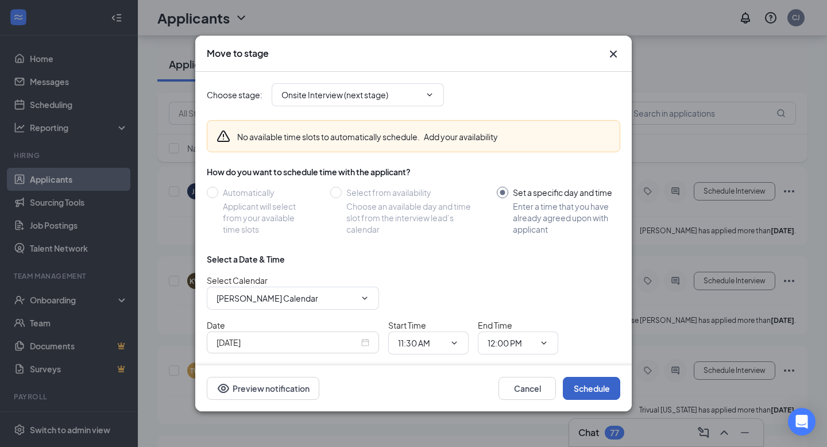
click at [581, 368] on button "Schedule" at bounding box center [591, 388] width 57 height 23
